Goal: Information Seeking & Learning: Understand process/instructions

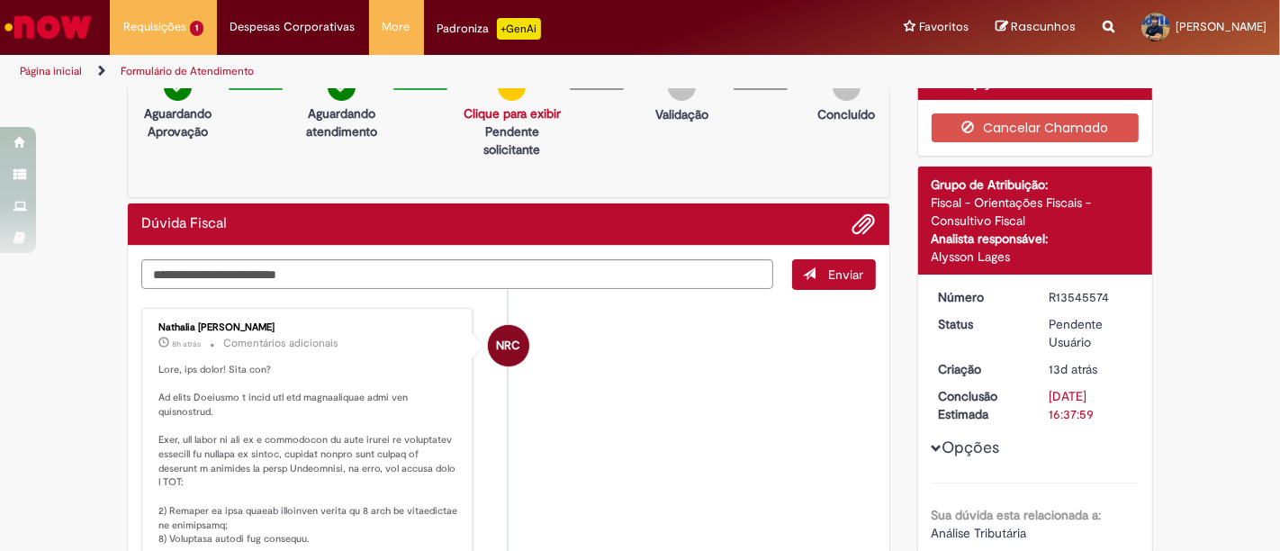
scroll to position [100, 0]
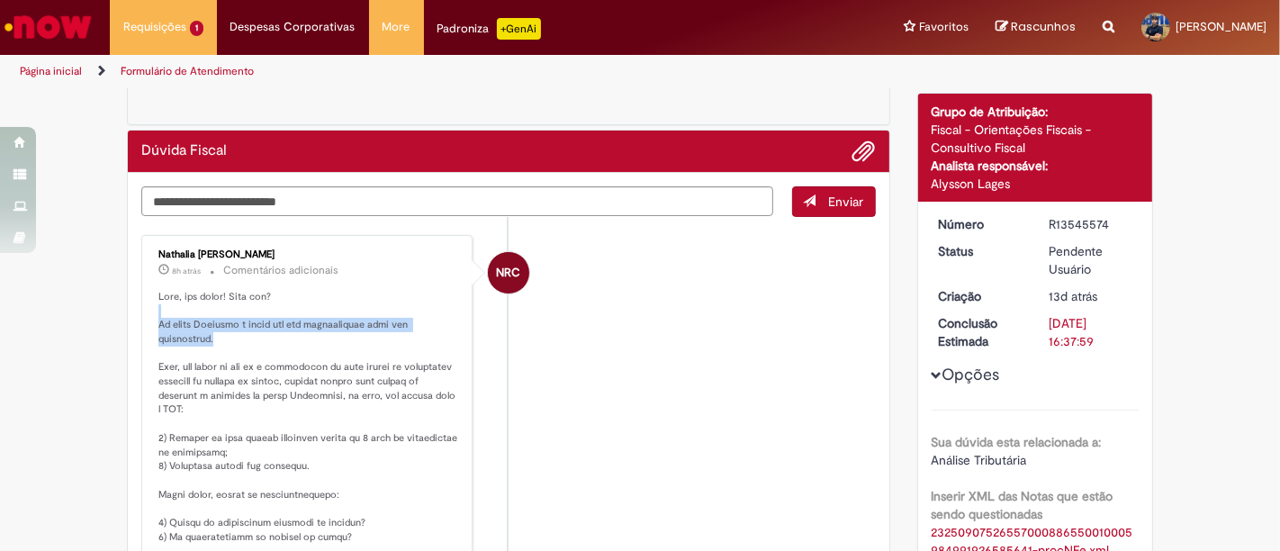
drag, startPoint x: 164, startPoint y: 312, endPoint x: 382, endPoint y: 335, distance: 219.0
click at [382, 335] on p "Histórico de tíquete" at bounding box center [308, 530] width 300 height 481
drag, startPoint x: 148, startPoint y: 358, endPoint x: 269, endPoint y: 365, distance: 121.7
click at [269, 365] on div "Nathalia [PERSON_NAME] 8h atrás 8 horas atrás Comentários adicionais" at bounding box center [307, 509] width 320 height 539
drag, startPoint x: 167, startPoint y: 387, endPoint x: 365, endPoint y: 384, distance: 198.0
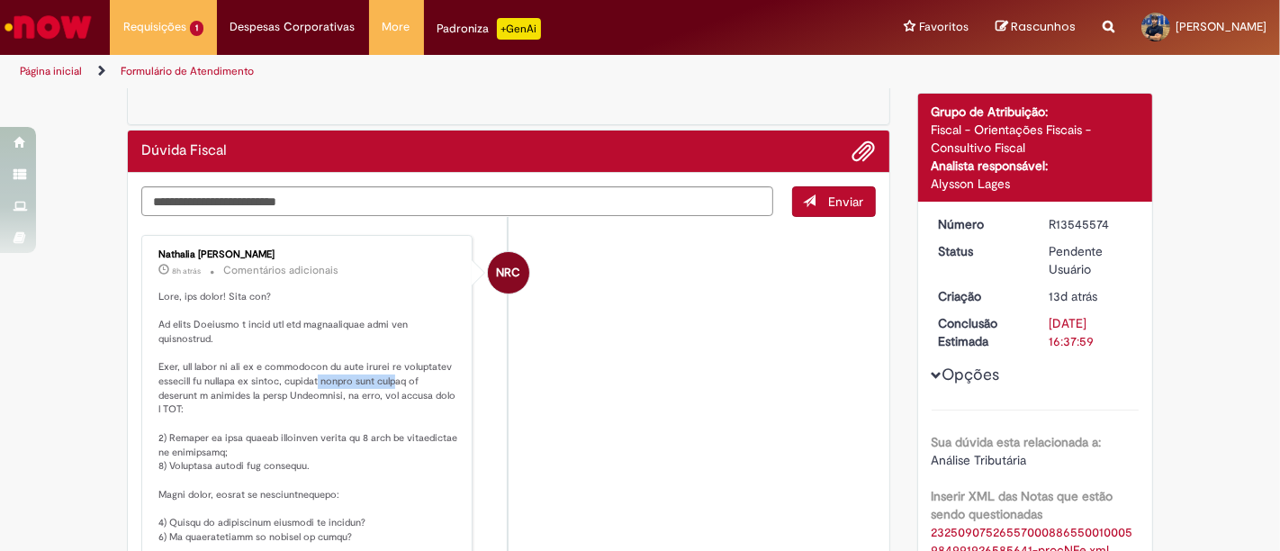
click at [365, 384] on p "Histórico de tíquete" at bounding box center [308, 530] width 300 height 481
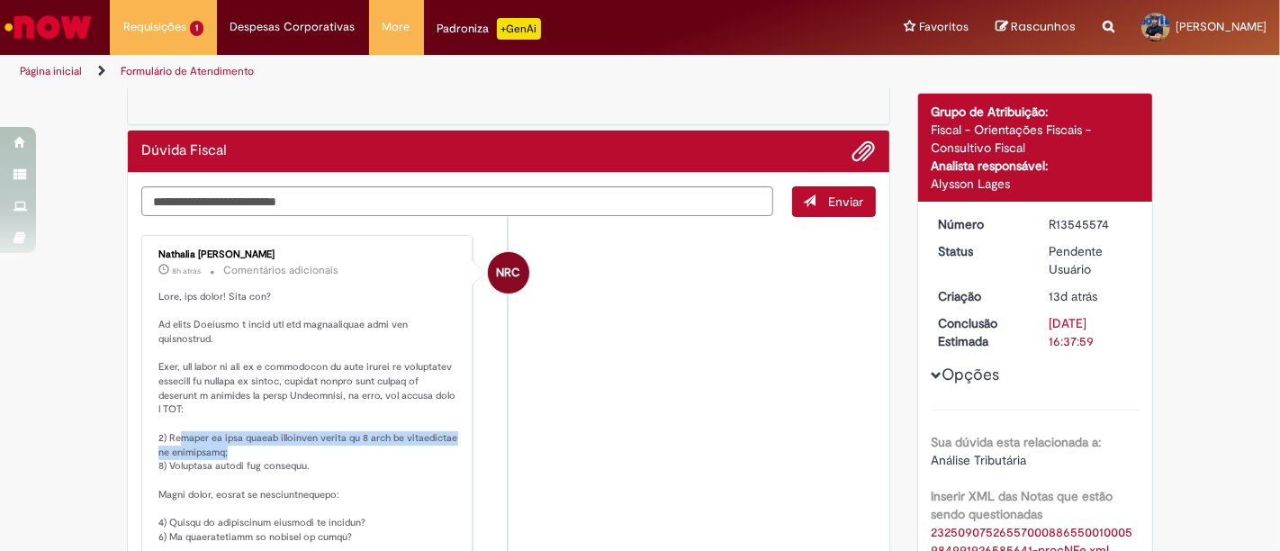
drag, startPoint x: 173, startPoint y: 430, endPoint x: 355, endPoint y: 454, distance: 183.3
click at [355, 454] on p "Histórico de tíquete" at bounding box center [308, 530] width 300 height 481
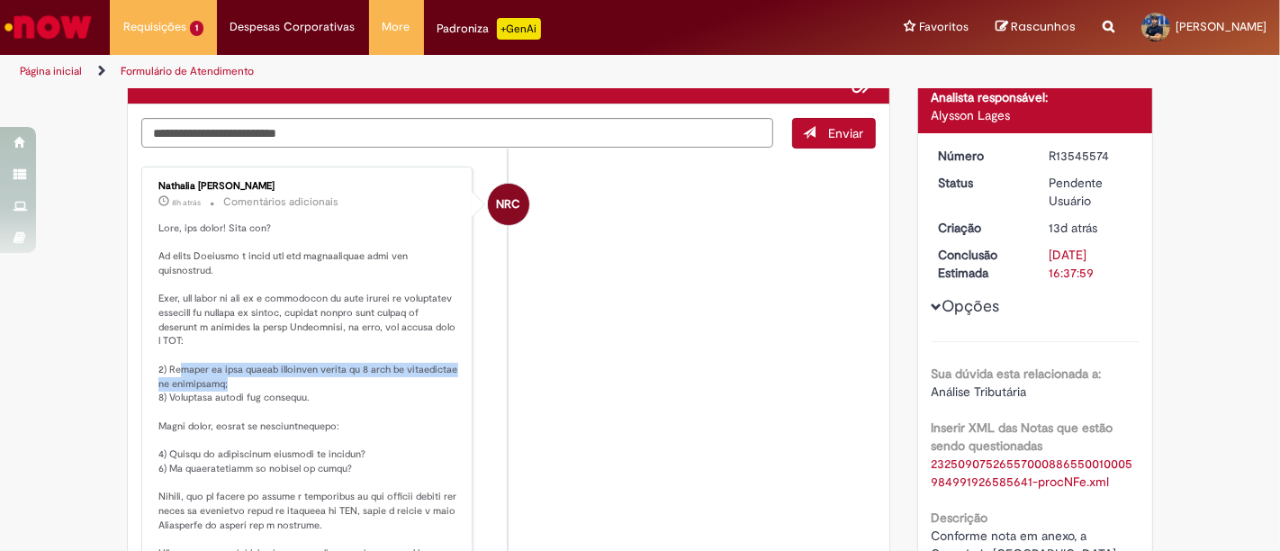
scroll to position [200, 0]
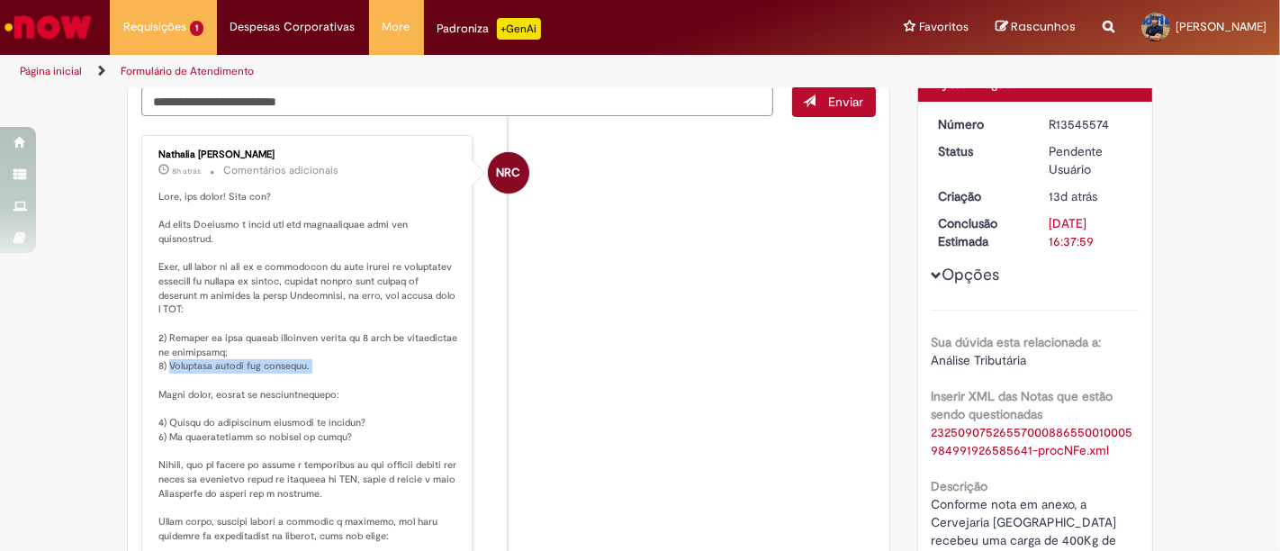
drag, startPoint x: 162, startPoint y: 361, endPoint x: 306, endPoint y: 379, distance: 145.1
click at [306, 379] on p "Histórico de tíquete" at bounding box center [308, 430] width 300 height 481
drag, startPoint x: 147, startPoint y: 400, endPoint x: 282, endPoint y: 399, distance: 135.0
click at [282, 399] on div "Nathalia [PERSON_NAME] 8h atrás 8 horas atrás Comentários adicionais" at bounding box center [307, 409] width 320 height 539
drag, startPoint x: 155, startPoint y: 419, endPoint x: 303, endPoint y: 420, distance: 148.5
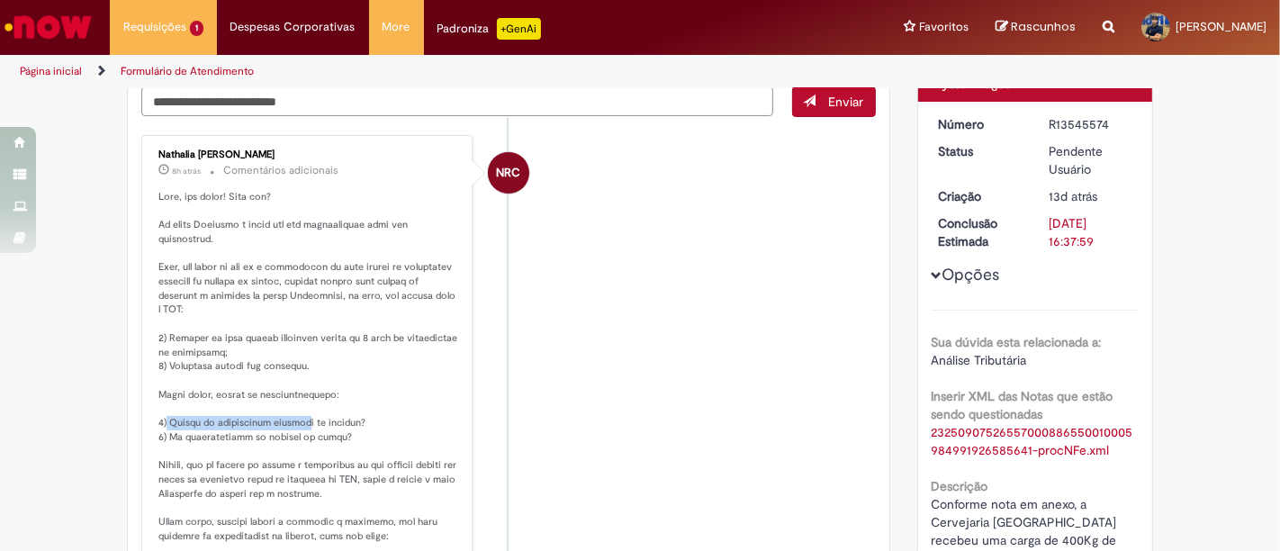
click at [303, 420] on p "Histórico de tíquete" at bounding box center [308, 430] width 300 height 481
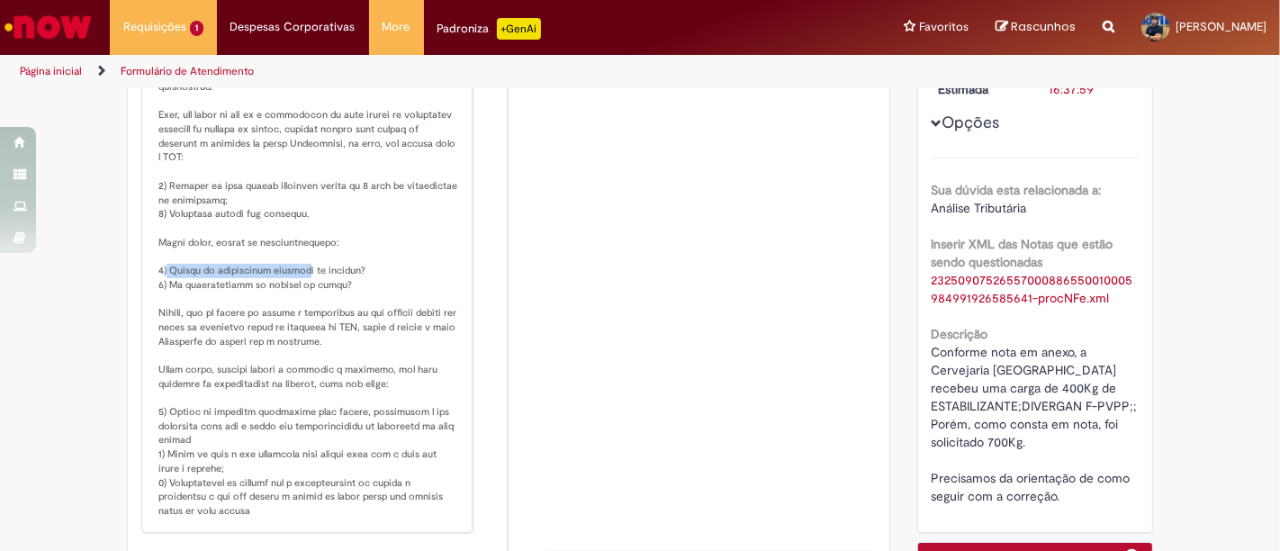
scroll to position [400, 0]
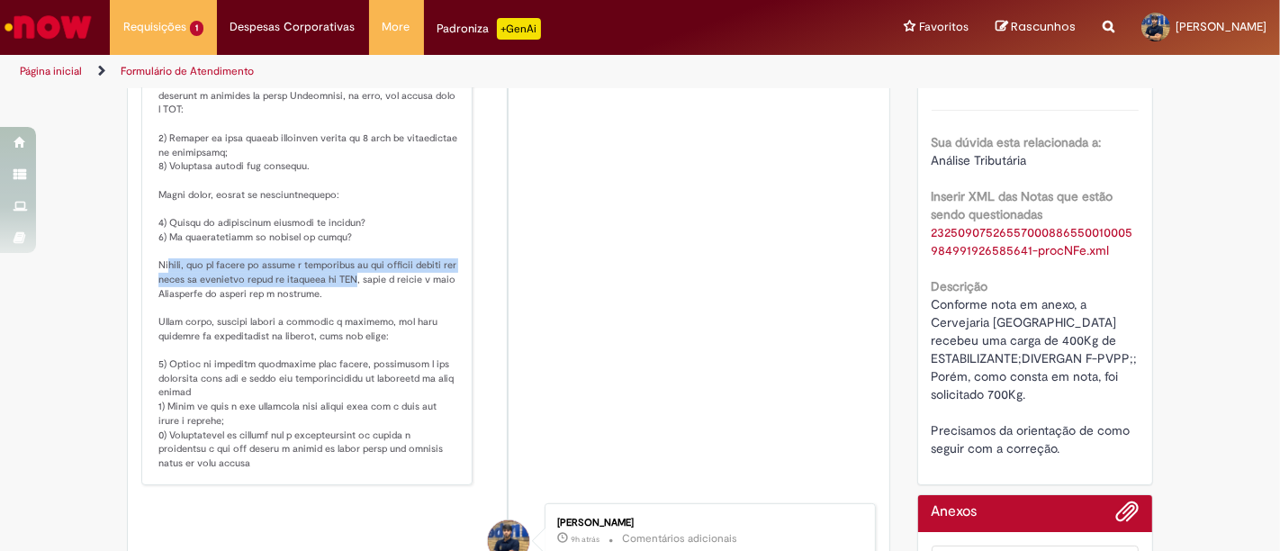
drag, startPoint x: 157, startPoint y: 262, endPoint x: 402, endPoint y: 278, distance: 246.3
click at [402, 278] on p "Histórico de tíquete" at bounding box center [308, 230] width 300 height 481
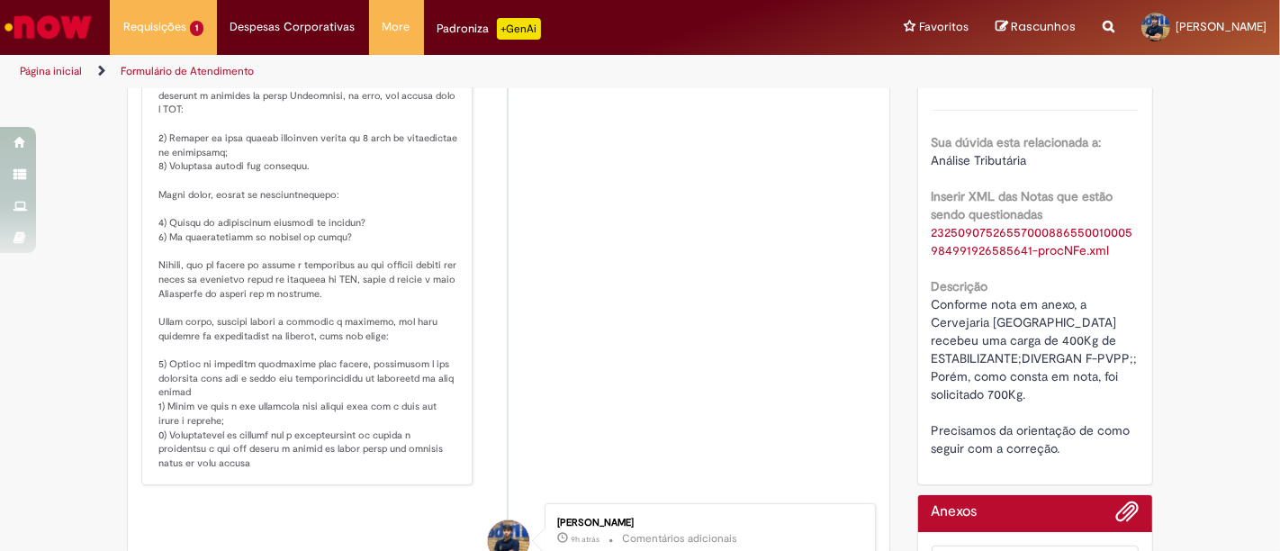
drag, startPoint x: 149, startPoint y: 312, endPoint x: 280, endPoint y: 320, distance: 131.6
click at [280, 320] on p "Histórico de tíquete" at bounding box center [308, 230] width 300 height 481
drag, startPoint x: 162, startPoint y: 304, endPoint x: 388, endPoint y: 319, distance: 226.4
click at [388, 319] on p "Histórico de tíquete" at bounding box center [308, 230] width 300 height 481
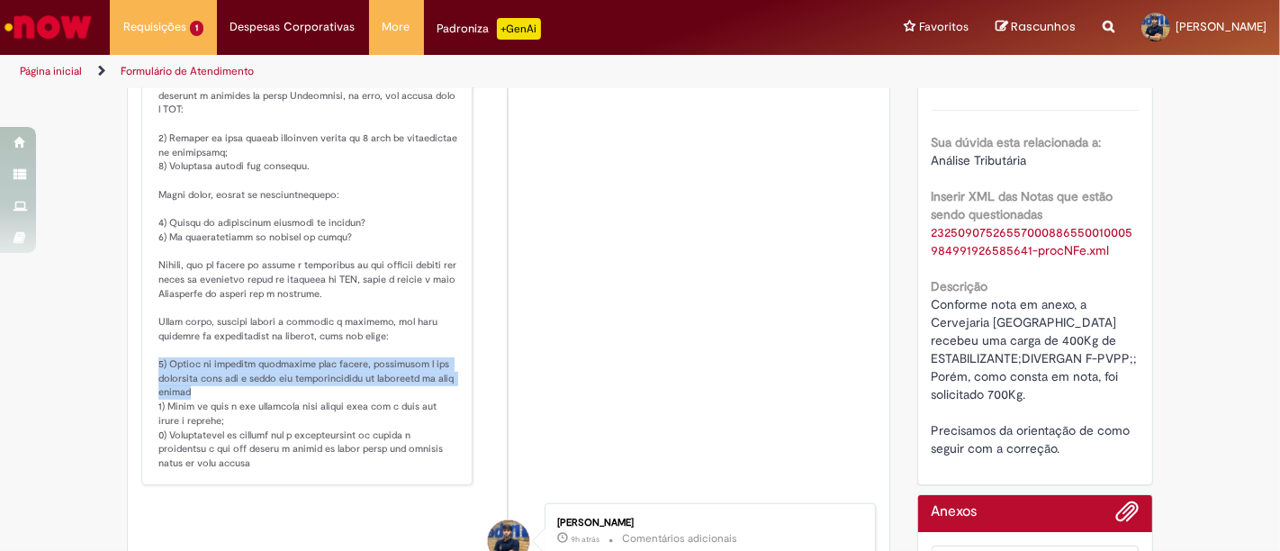
drag, startPoint x: 150, startPoint y: 357, endPoint x: 291, endPoint y: 387, distance: 143.5
click at [291, 387] on p "Histórico de tíquete" at bounding box center [308, 230] width 300 height 481
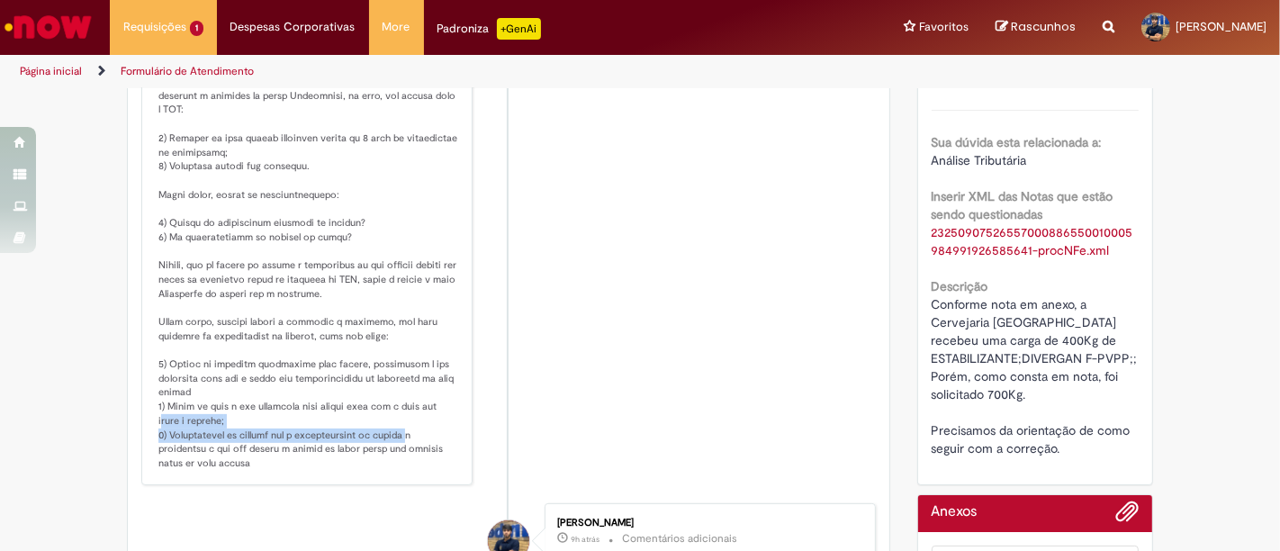
drag, startPoint x: 154, startPoint y: 425, endPoint x: 401, endPoint y: 435, distance: 246.8
click at [401, 435] on p "Histórico de tíquete" at bounding box center [308, 230] width 300 height 481
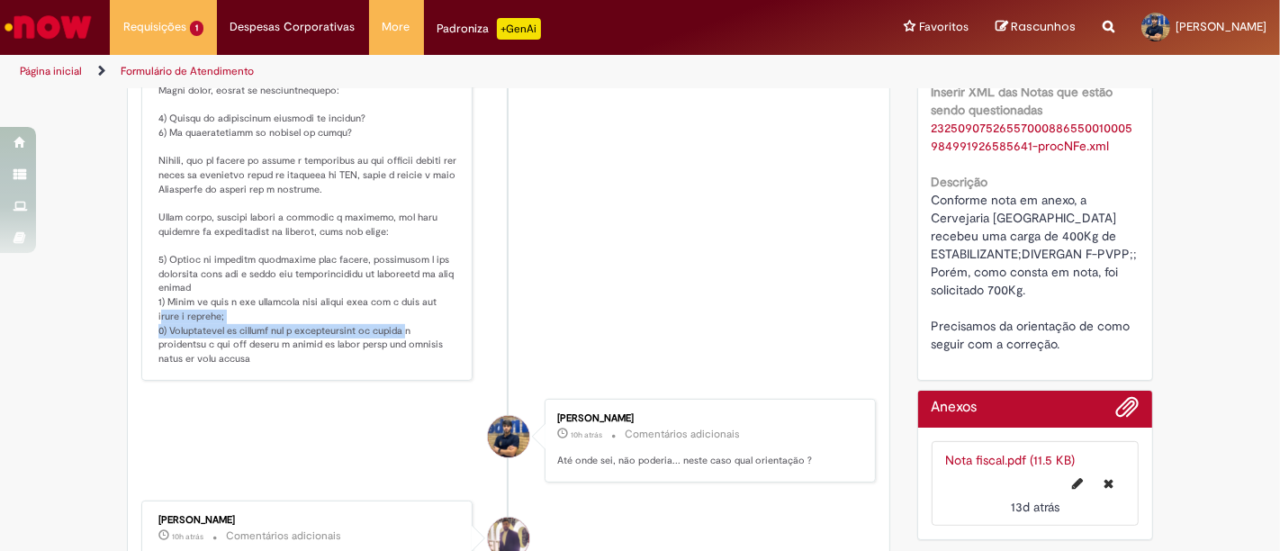
scroll to position [500, 0]
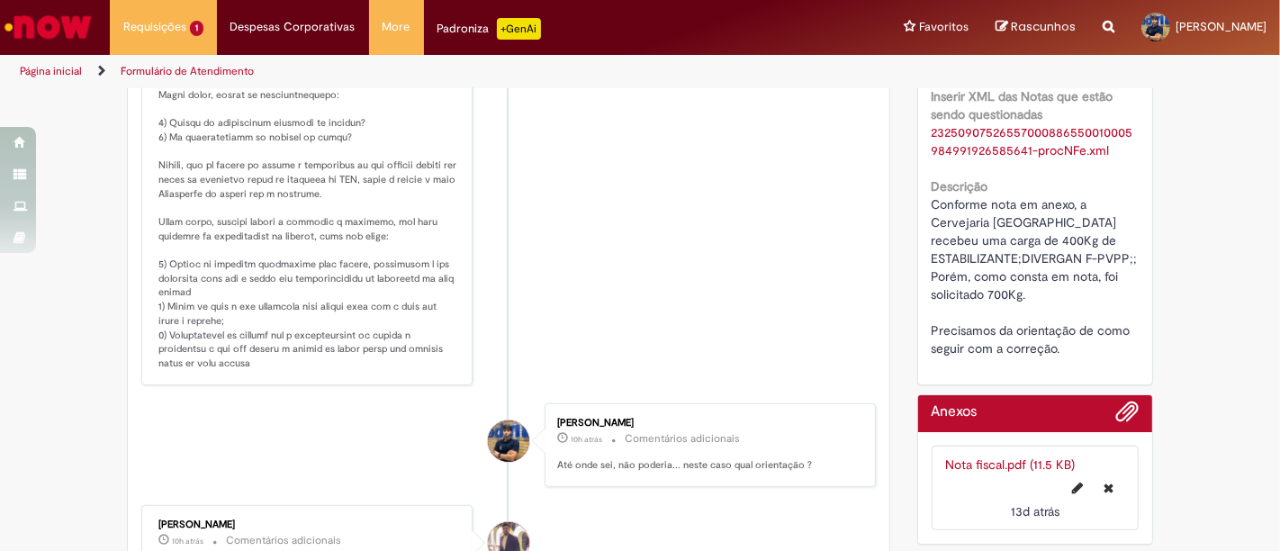
click at [658, 169] on li "NRC Nathalia [PERSON_NAME] 8h atrás 8 horas atrás Comentários adicionais" at bounding box center [508, 110] width 735 height 550
